Goal: Find specific page/section: Find specific page/section

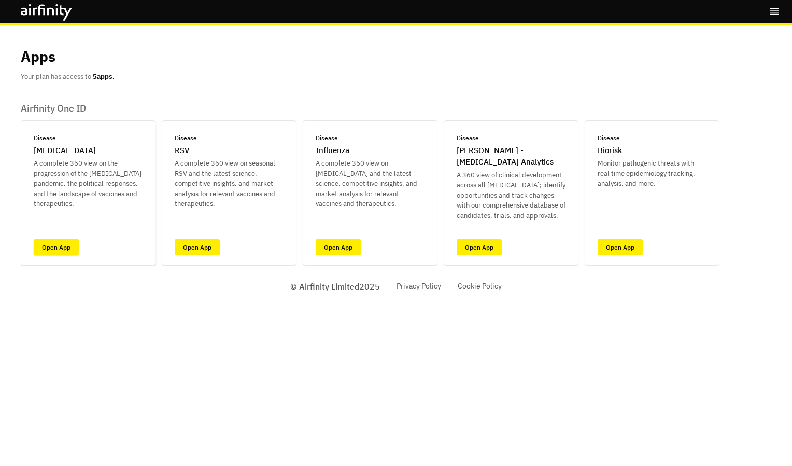
click at [50, 253] on link "Open App" at bounding box center [56, 247] width 45 height 16
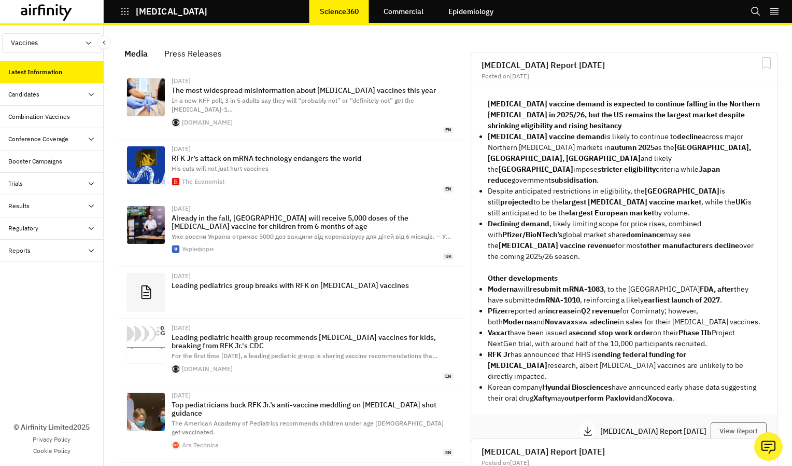
scroll to position [716, 303]
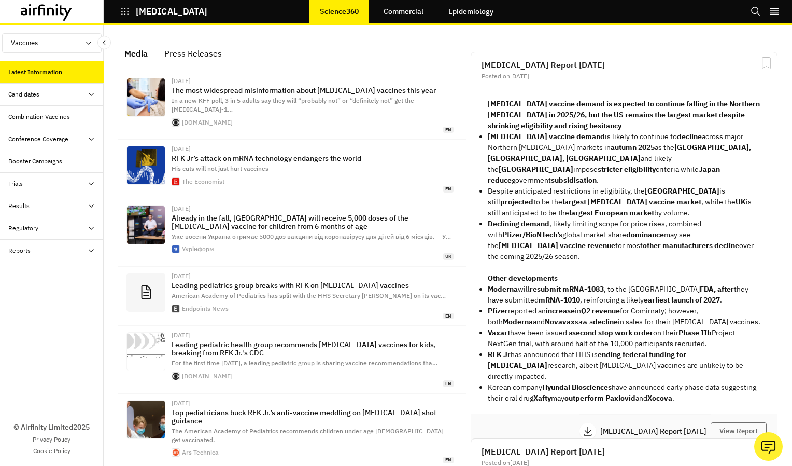
scroll to position [8, 8]
